Goal: Transaction & Acquisition: Purchase product/service

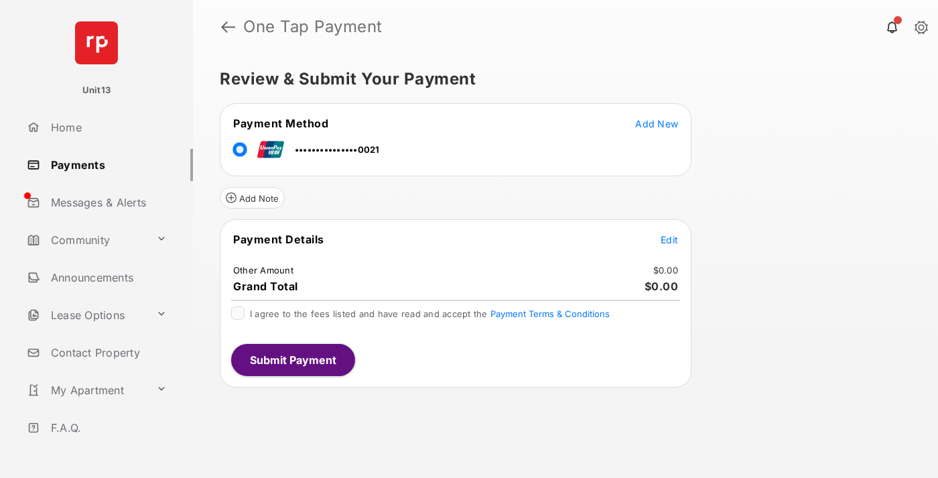
click at [669, 239] on span "Edit" at bounding box center [669, 239] width 17 height 11
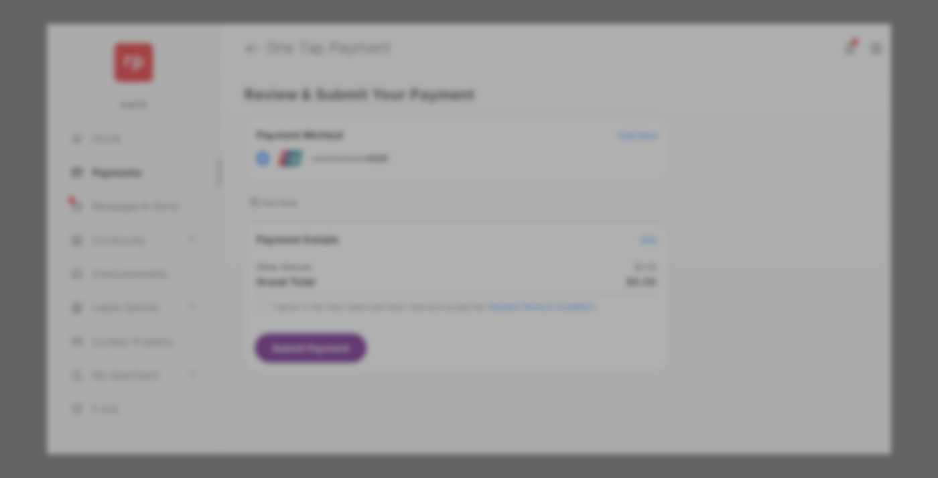
click at [444, 220] on div "Other Amount" at bounding box center [444, 226] width 217 height 23
type input "****"
click at [423, 338] on button "Save" at bounding box center [423, 354] width 67 height 32
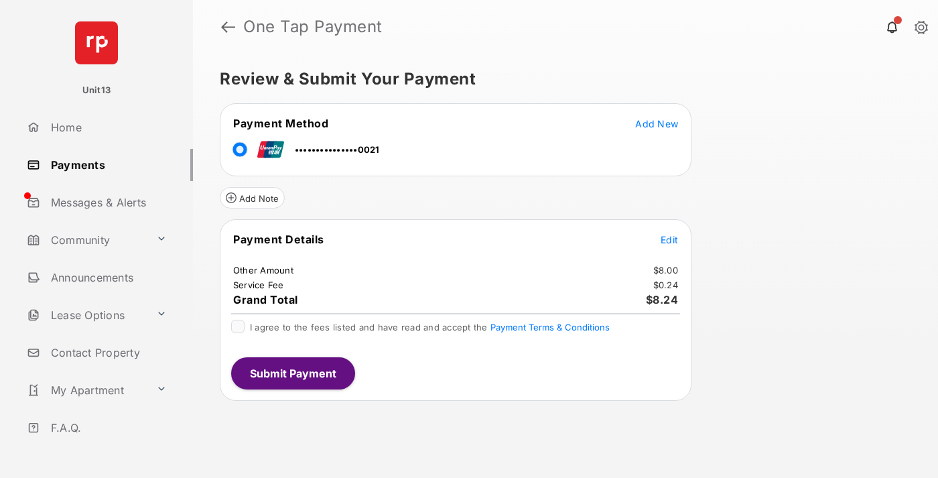
click at [669, 239] on span "Edit" at bounding box center [669, 239] width 17 height 11
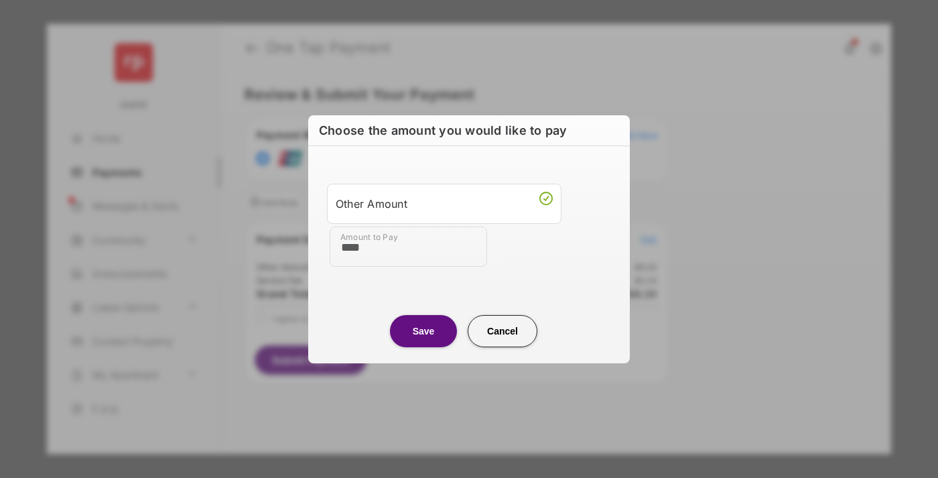
click at [423, 330] on button "Save" at bounding box center [423, 331] width 67 height 32
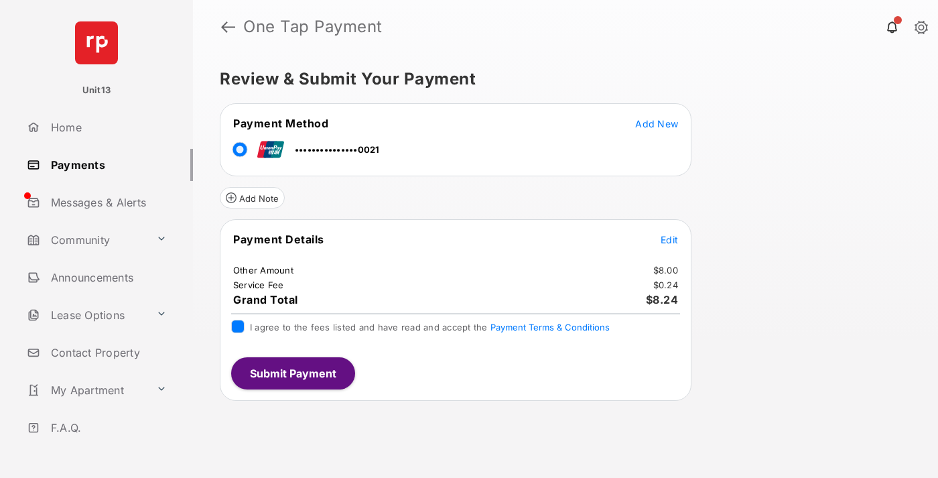
click at [292, 372] on button "Submit Payment" at bounding box center [293, 373] width 124 height 32
